Goal: Book appointment/travel/reservation

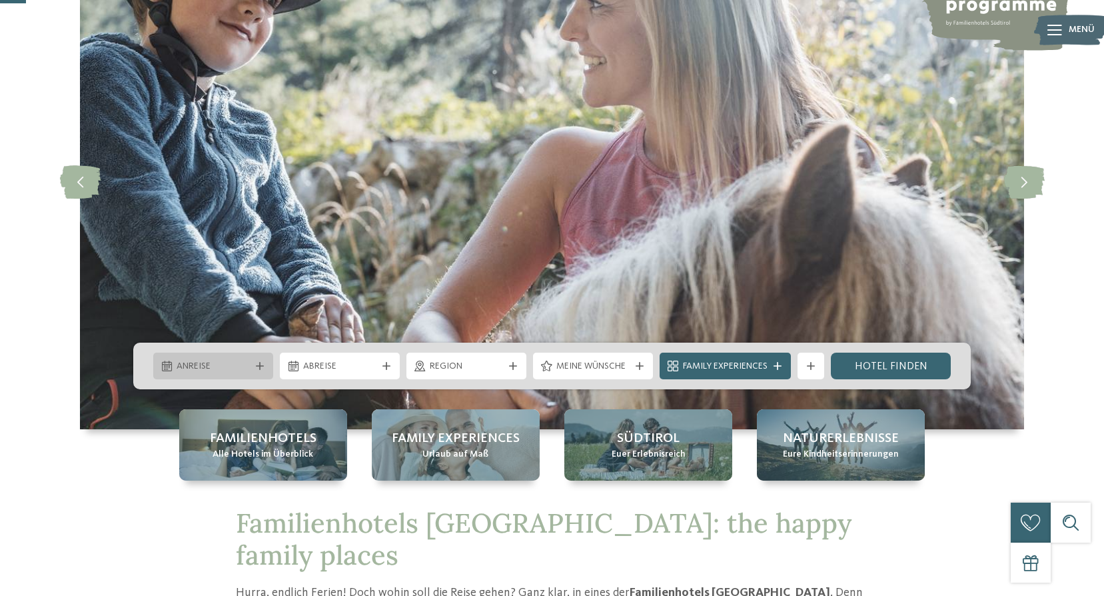
click at [205, 371] on span "Anreise" at bounding box center [213, 366] width 73 height 13
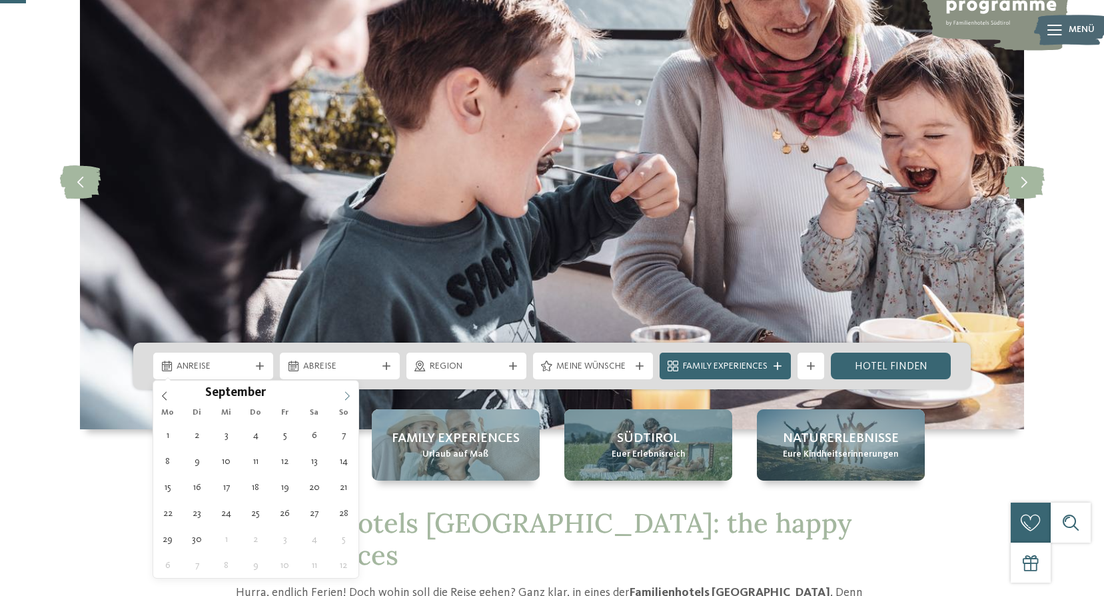
click at [350, 393] on icon at bounding box center [347, 395] width 9 height 9
type div "[DATE]"
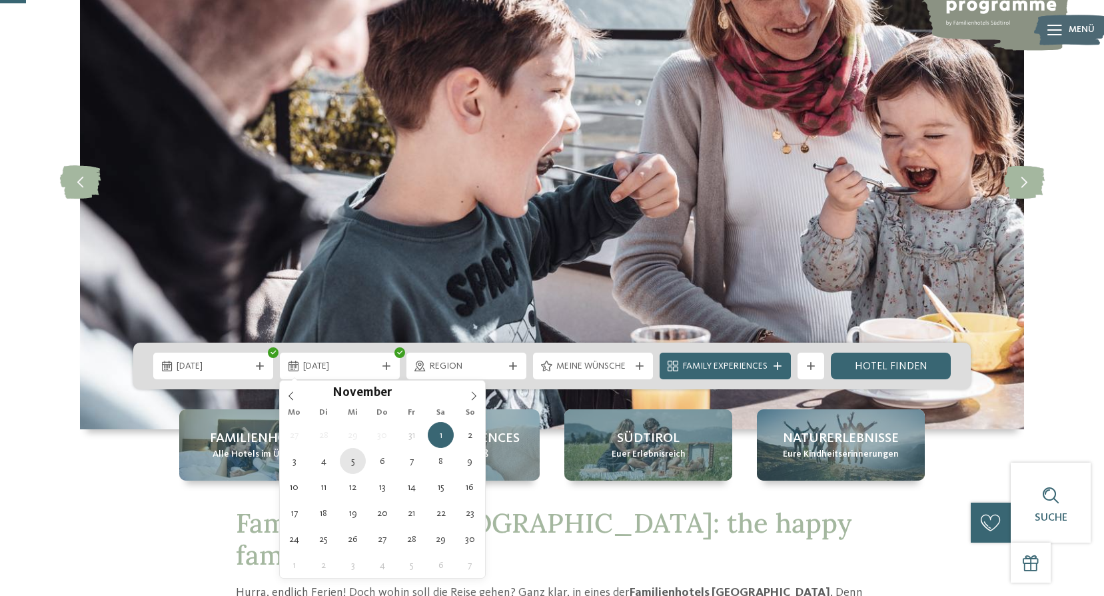
type div "[DATE]"
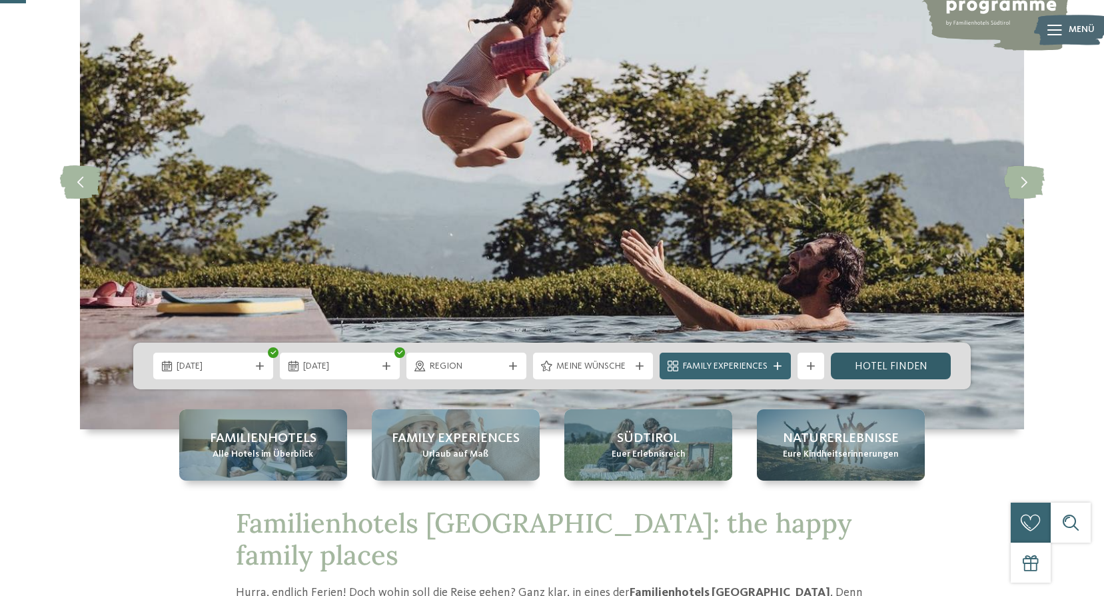
click at [877, 355] on link "Hotel finden" at bounding box center [891, 366] width 120 height 27
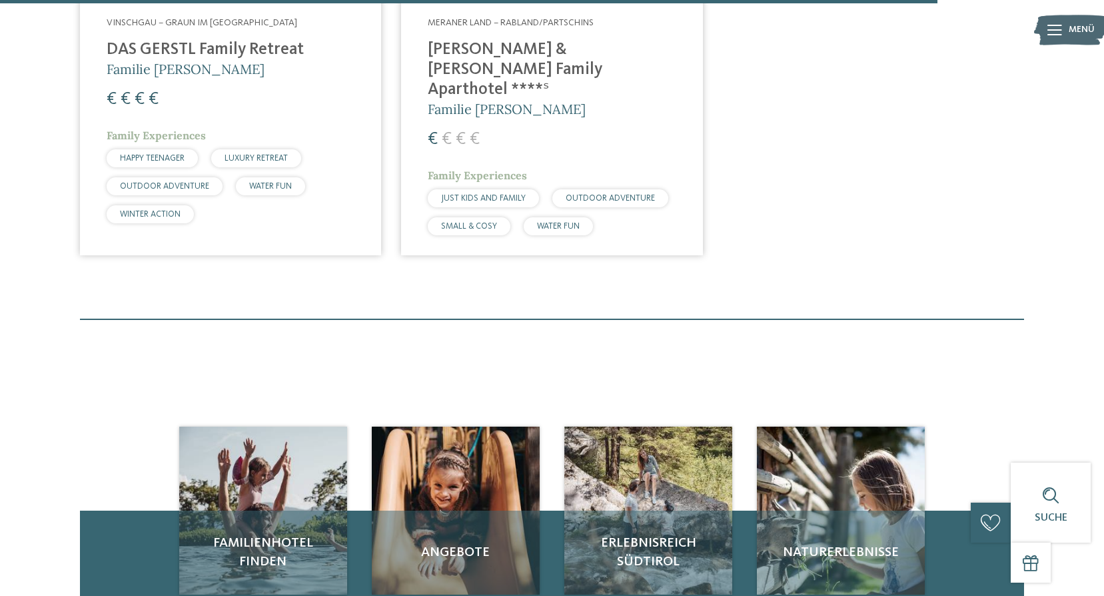
scroll to position [3033, 0]
